Goal: Information Seeking & Learning: Understand process/instructions

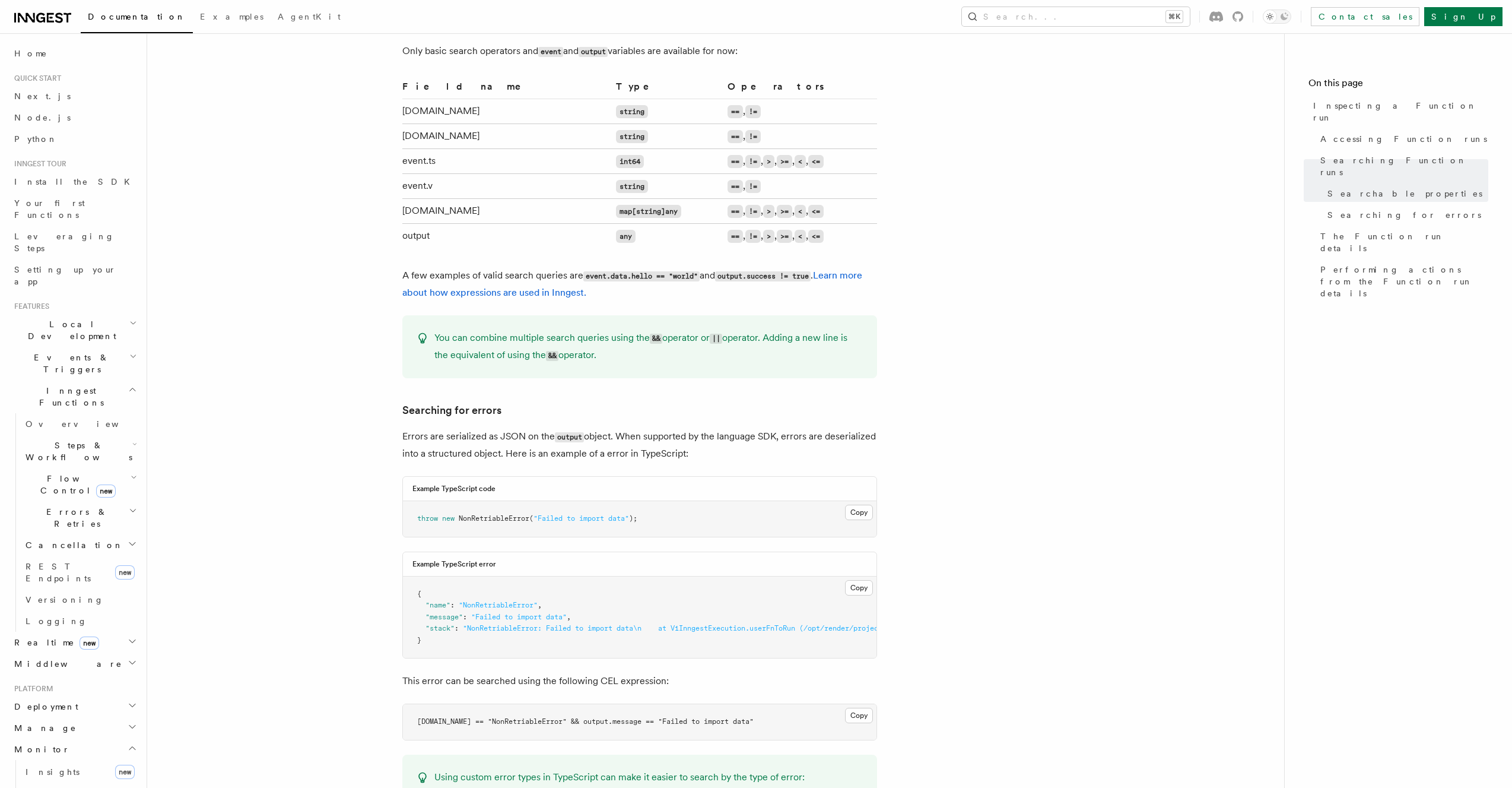
drag, startPoint x: 636, startPoint y: 433, endPoint x: 638, endPoint y: 427, distance: 6.3
click at [636, 433] on p "Errors are serialized as JSON on the output object. When supported by the langu…" at bounding box center [639, 445] width 475 height 34
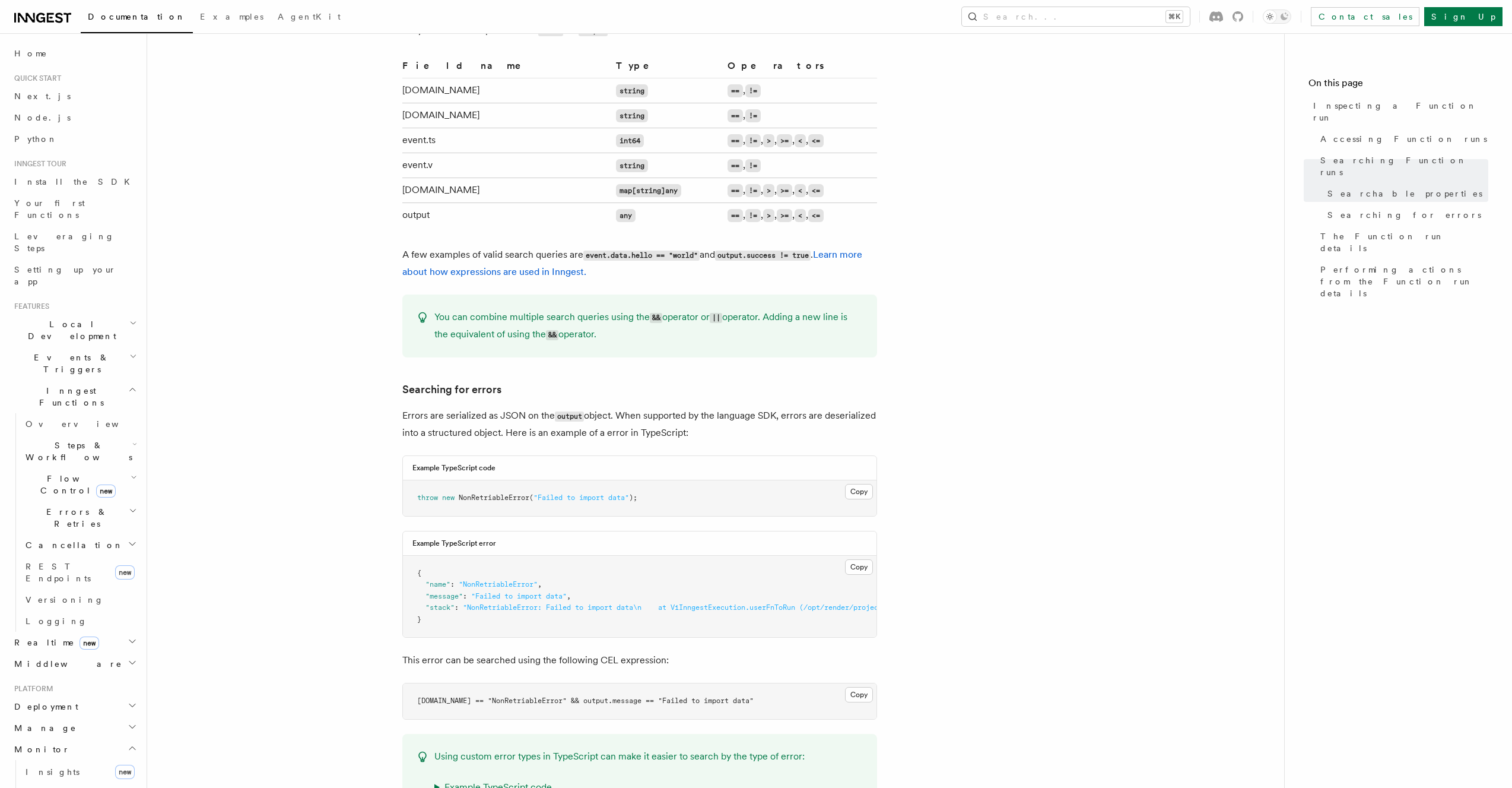
scroll to position [896, 0]
drag, startPoint x: 580, startPoint y: 682, endPoint x: 769, endPoint y: 683, distance: 189.0
click at [769, 683] on pre "[DOMAIN_NAME] == "NonRetriableError" && output.message == "Failed to import dat…" at bounding box center [640, 700] width 474 height 35
copy code "output.message == "Failed to import data""
click at [649, 651] on p "This error can be searched using the following CEL expression:" at bounding box center [639, 659] width 475 height 17
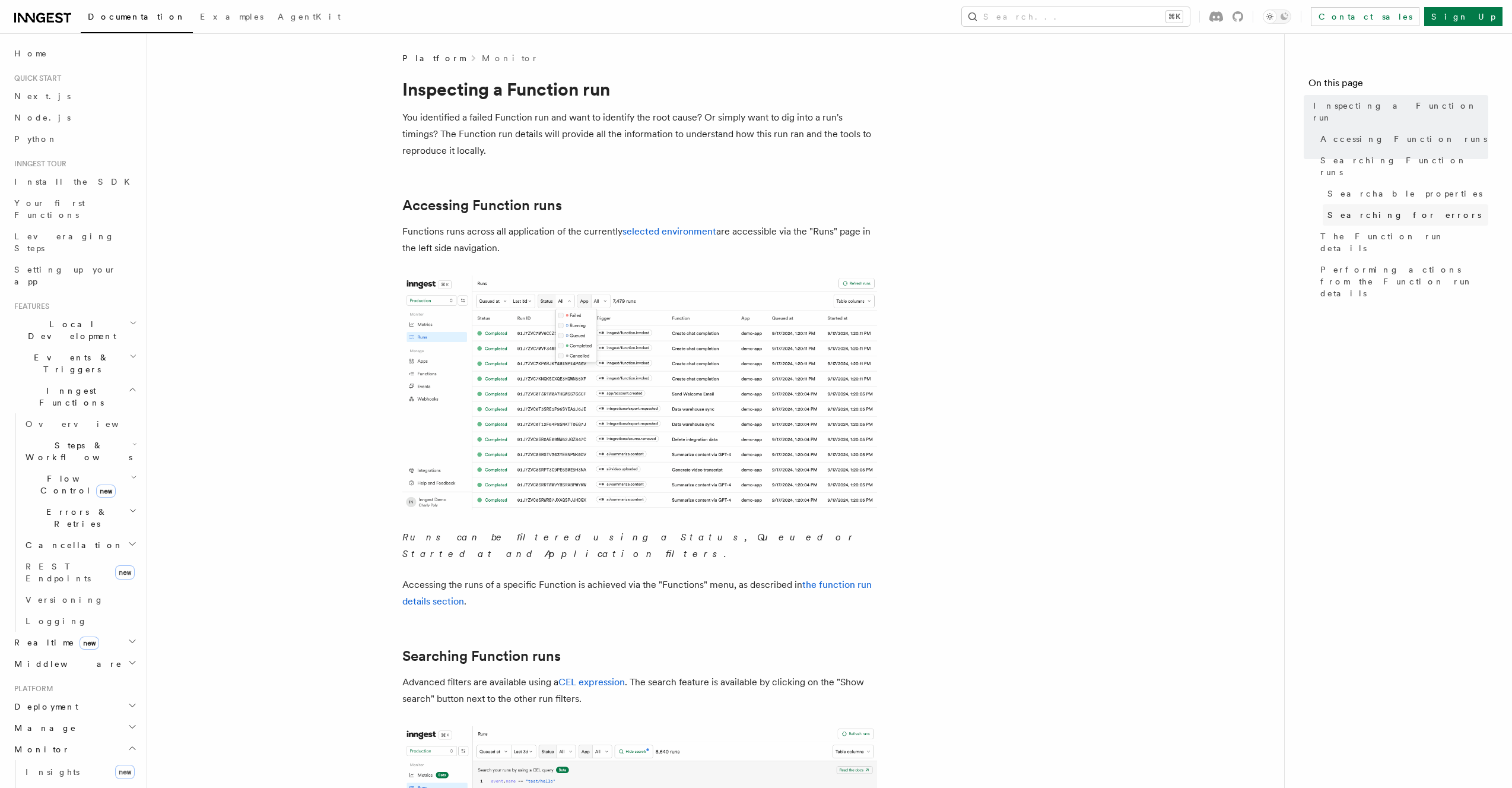
click at [1358, 209] on span "Searching for errors" at bounding box center [1404, 214] width 153 height 12
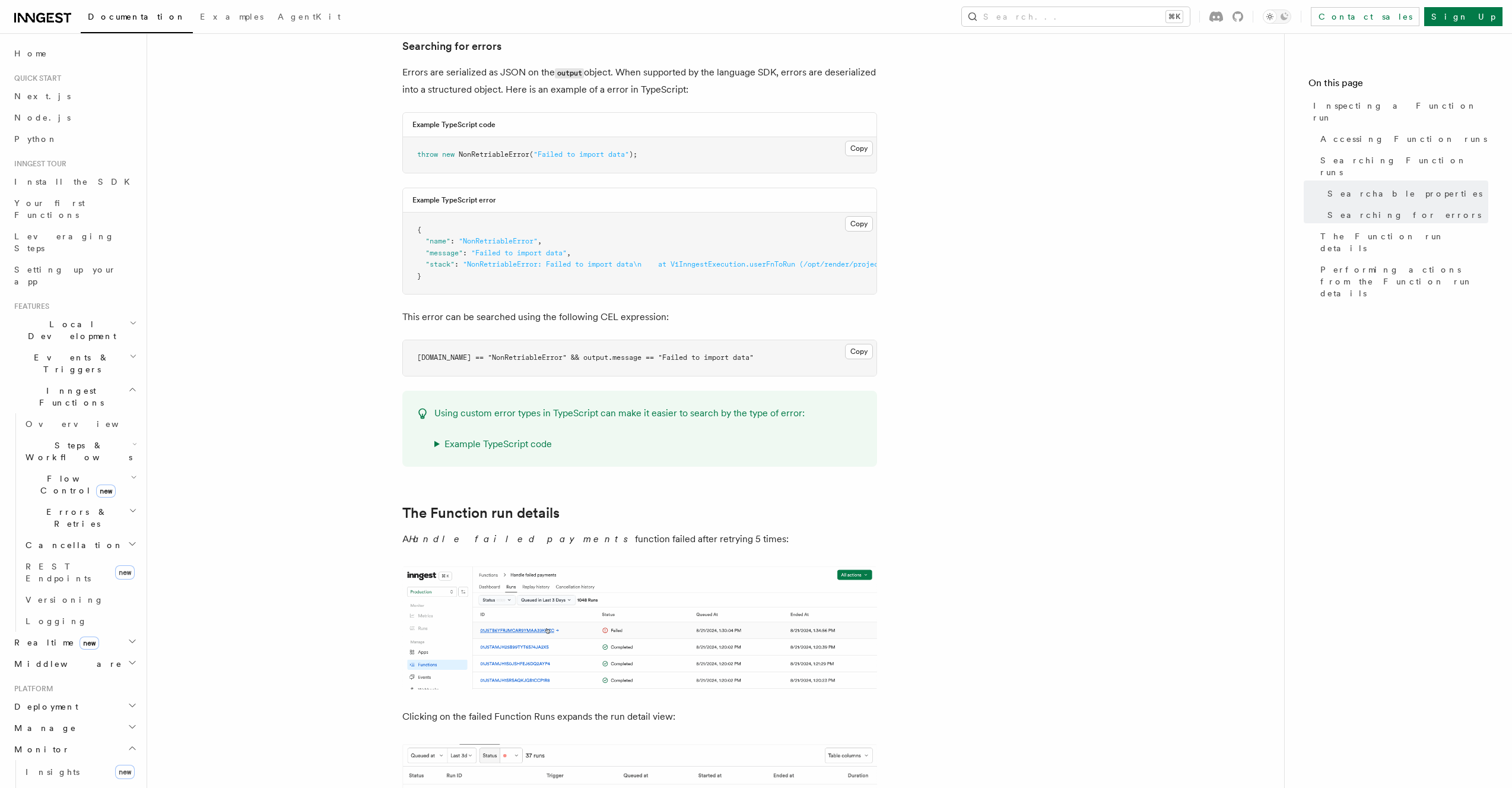
scroll to position [1239, 0]
drag, startPoint x: 485, startPoint y: 428, endPoint x: 499, endPoint y: 427, distance: 14.0
click at [486, 435] on summary "Example TypeScript code" at bounding box center [619, 443] width 370 height 17
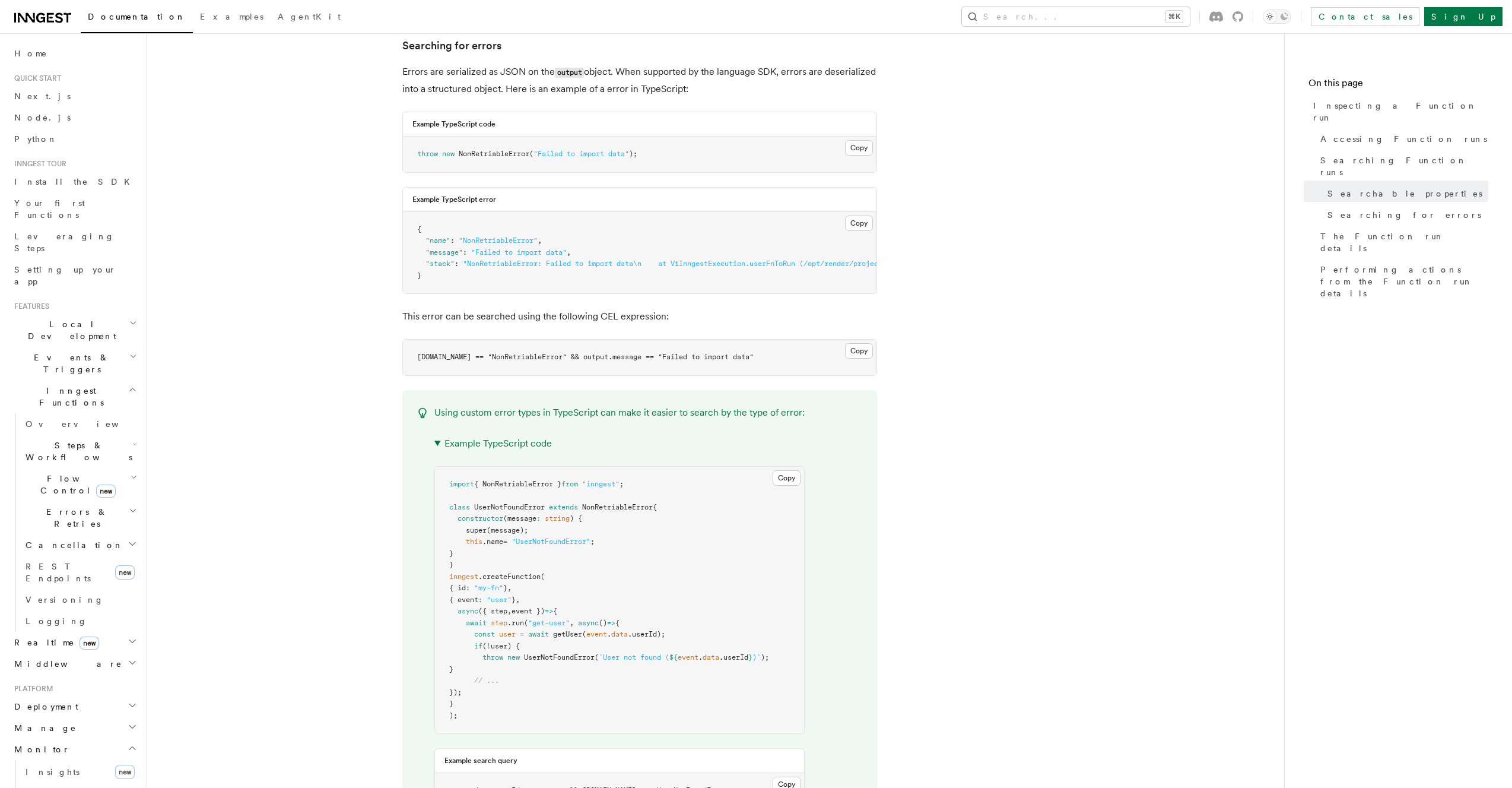
click at [632, 415] on div "Using custom error types in TypeScript can make it easier to search by the type…" at bounding box center [619, 614] width 370 height 419
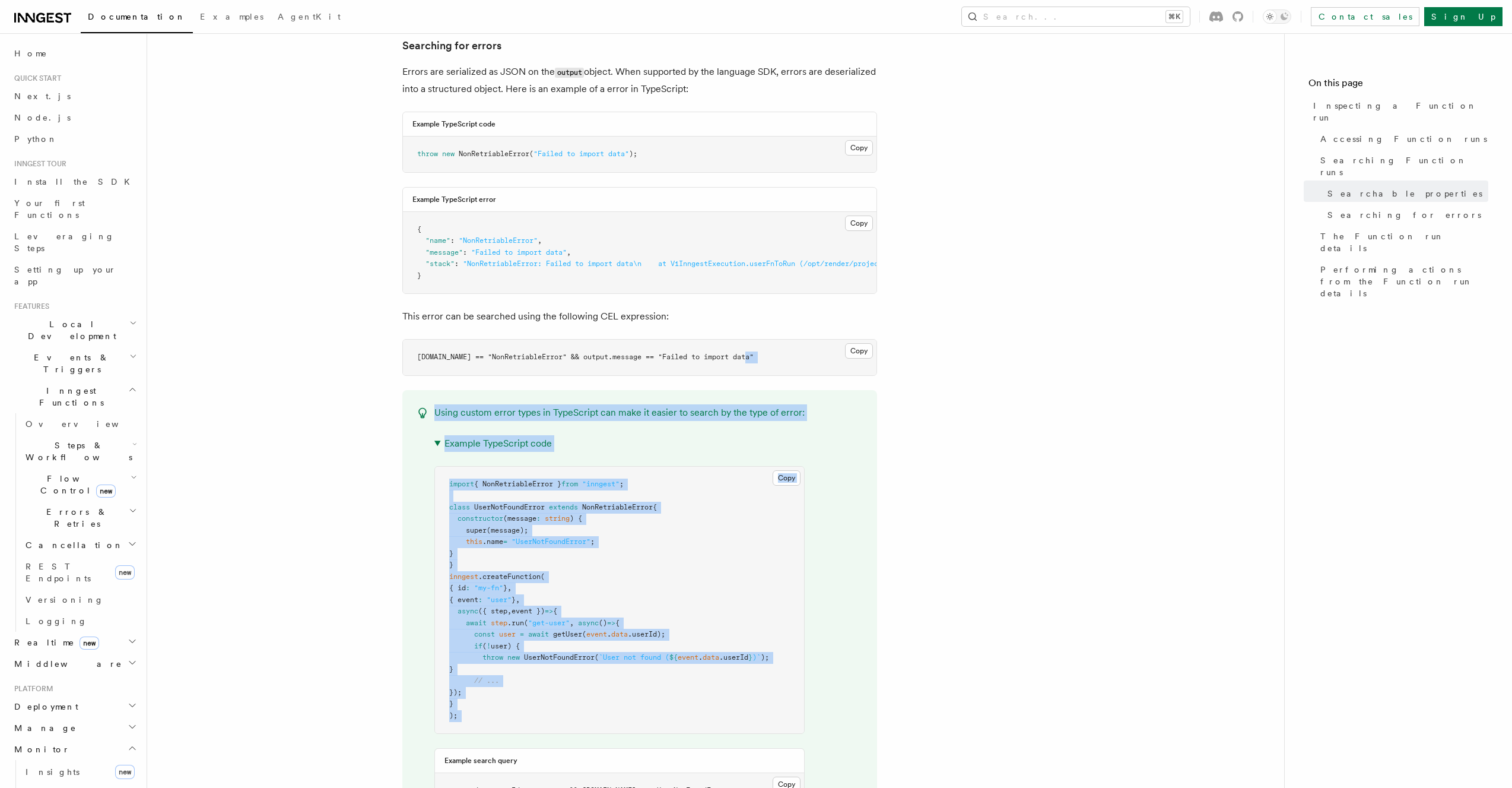
drag, startPoint x: 615, startPoint y: 356, endPoint x: 700, endPoint y: 682, distance: 336.9
click at [684, 725] on article "Platform Monitor Inspecting a Function run You identified a failed Function run…" at bounding box center [715, 801] width 1099 height 3977
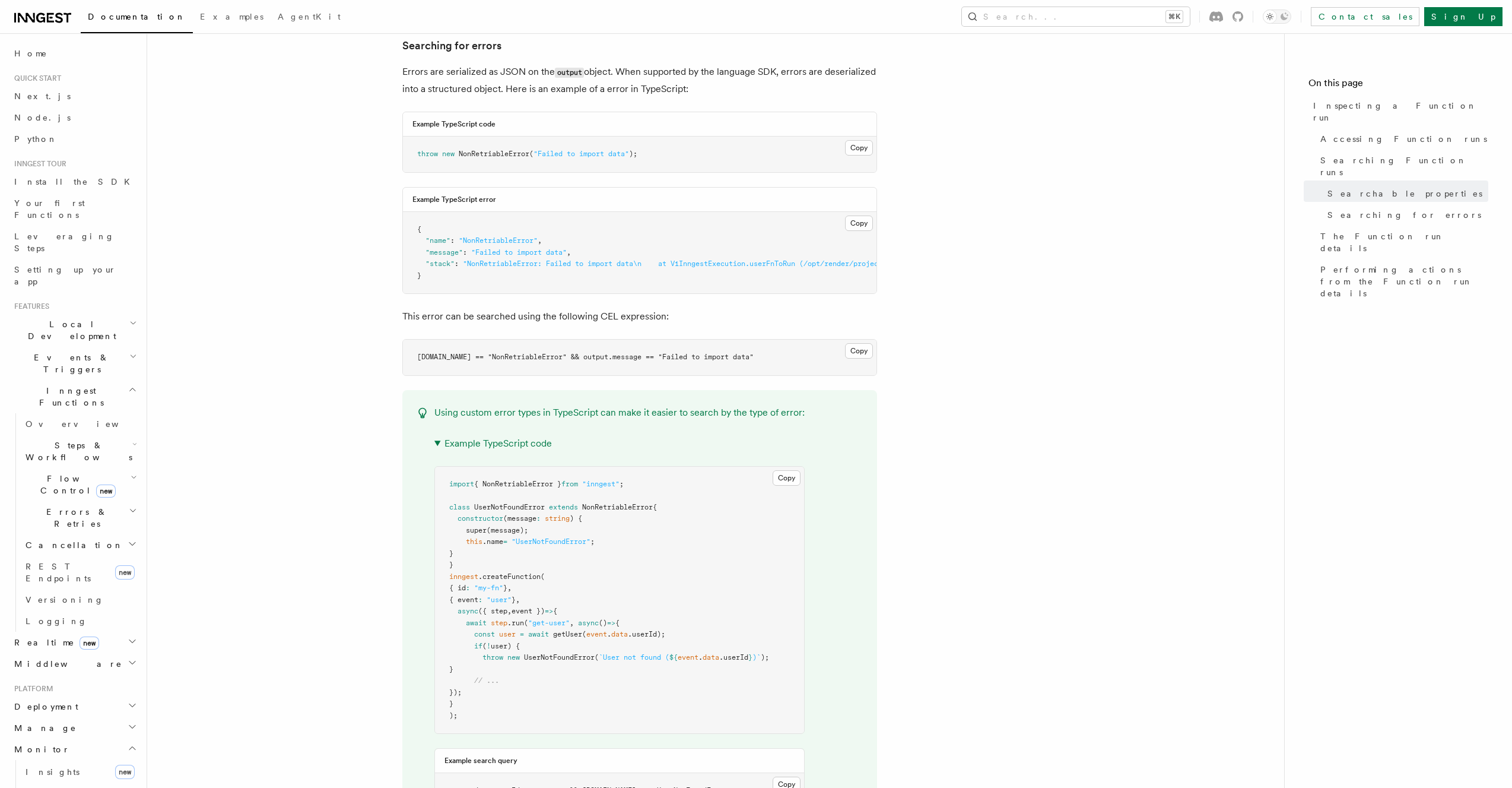
drag, startPoint x: 702, startPoint y: 668, endPoint x: 674, endPoint y: 666, distance: 28.1
click at [699, 668] on pre "import { NonRetriableError } from "inngest" ; class UserNotFoundError extends N…" at bounding box center [620, 600] width 369 height 267
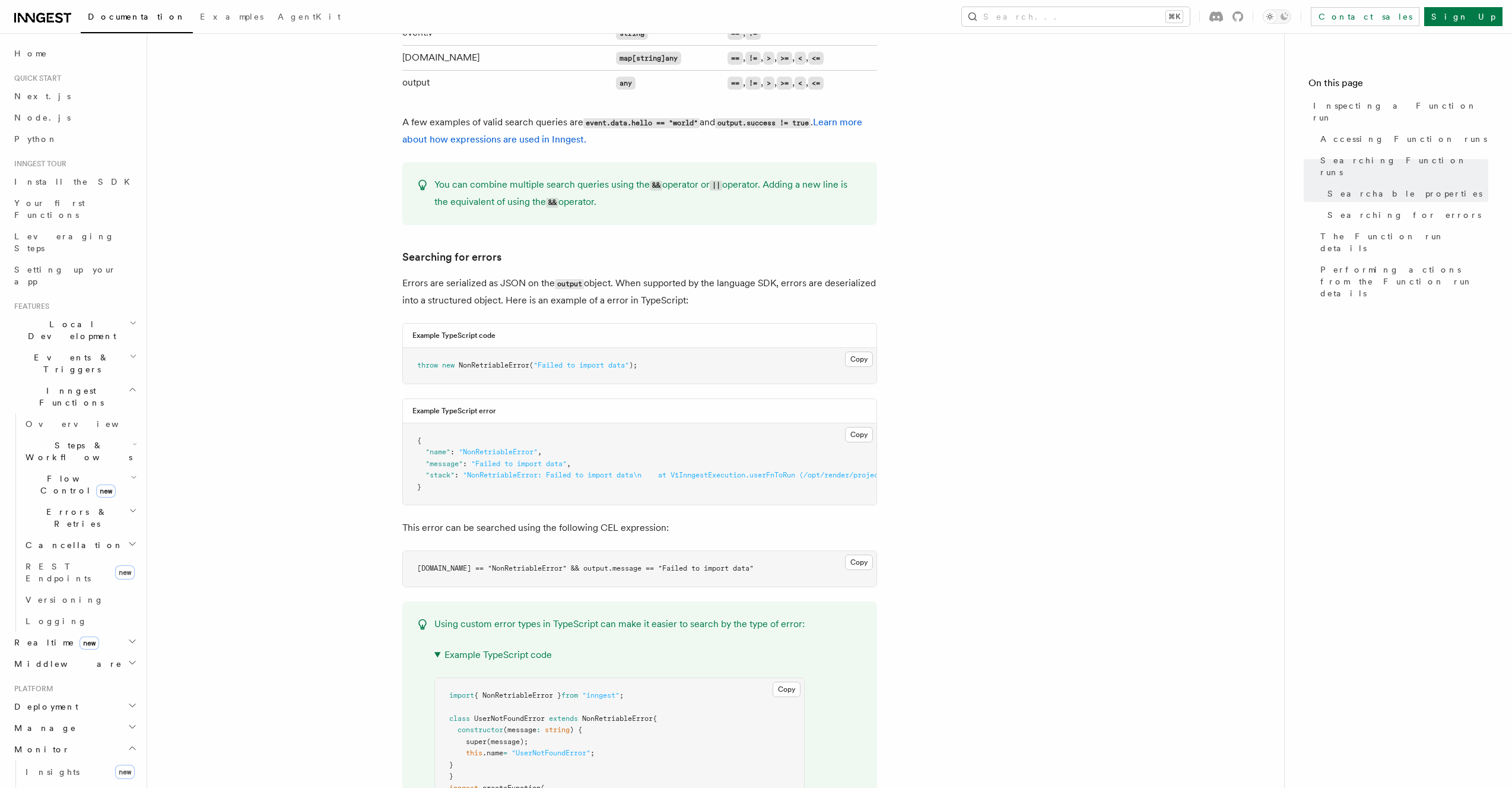
scroll to position [1027, 0]
